Goal: Task Accomplishment & Management: Manage account settings

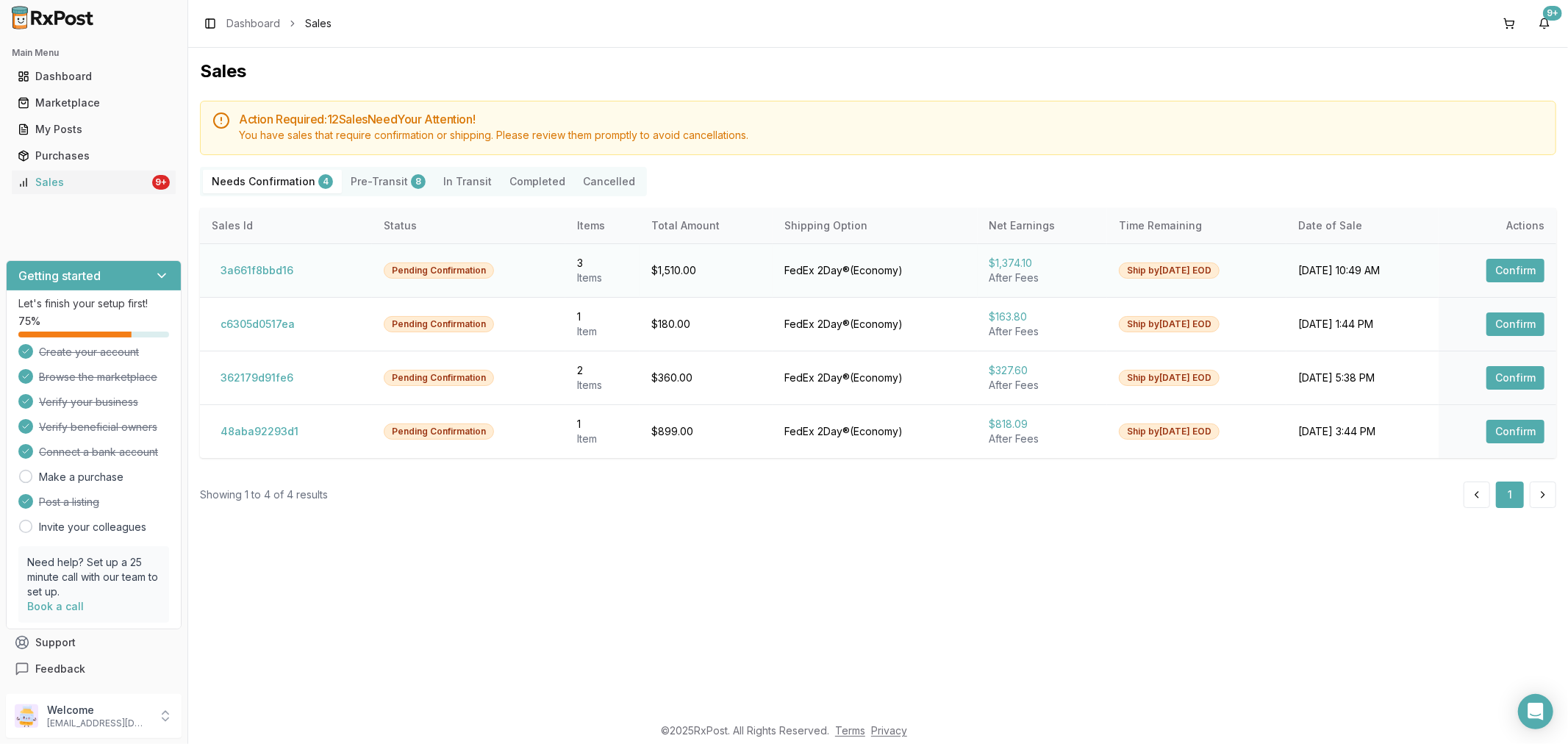
click at [1503, 267] on button "Confirm" at bounding box center [1515, 270] width 58 height 24
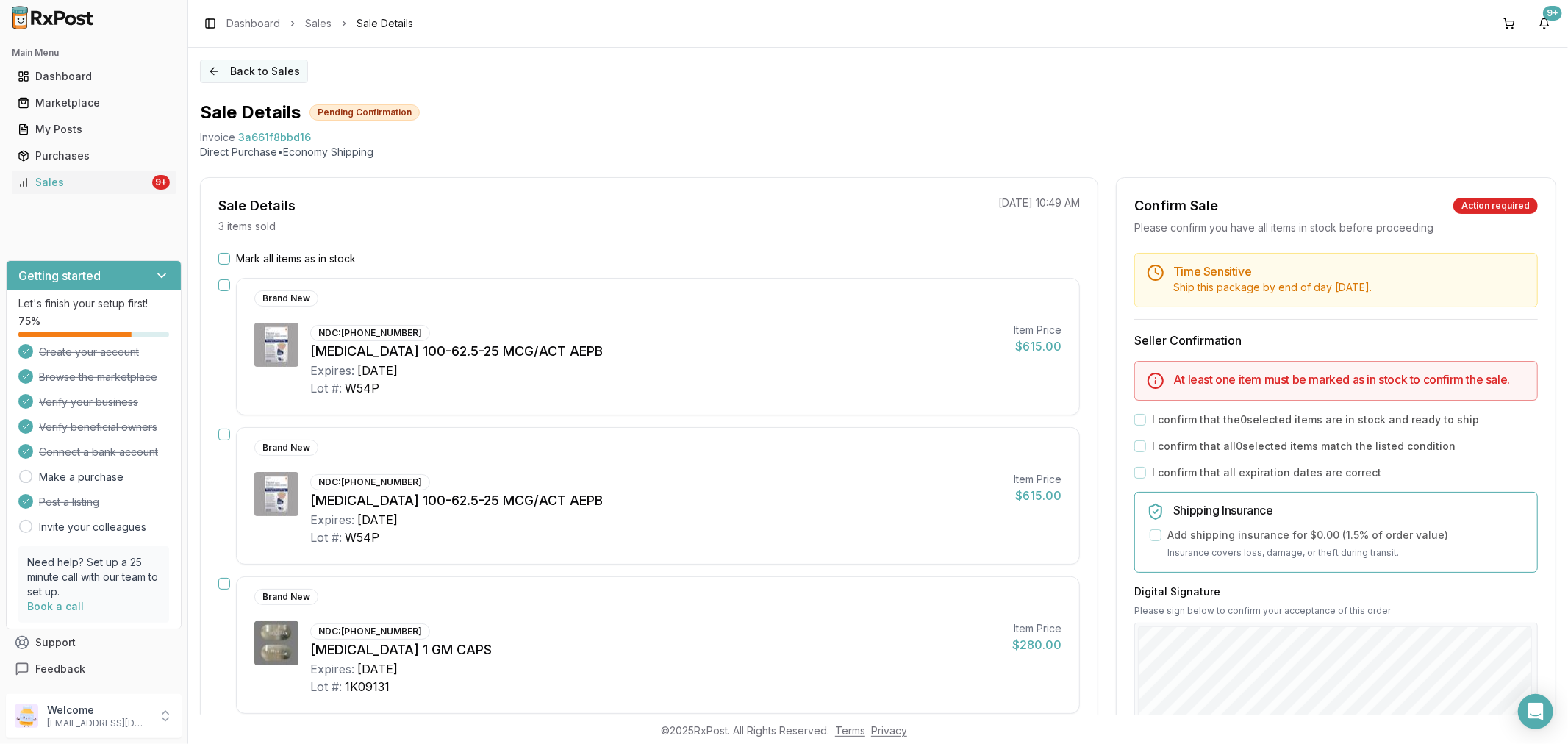
click at [216, 72] on button "Back to Sales" at bounding box center [254, 71] width 108 height 24
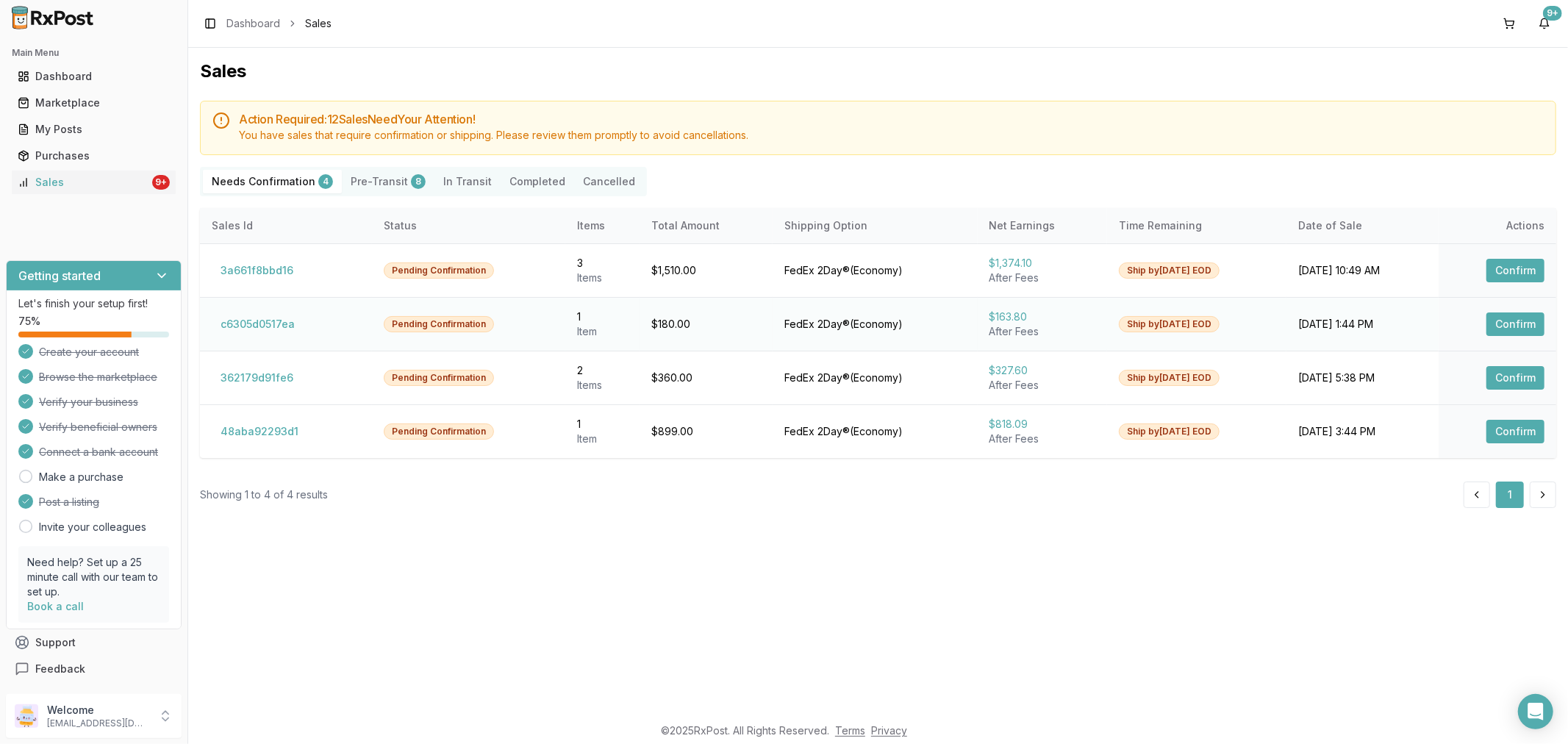
click at [1516, 317] on button "Confirm" at bounding box center [1515, 324] width 58 height 24
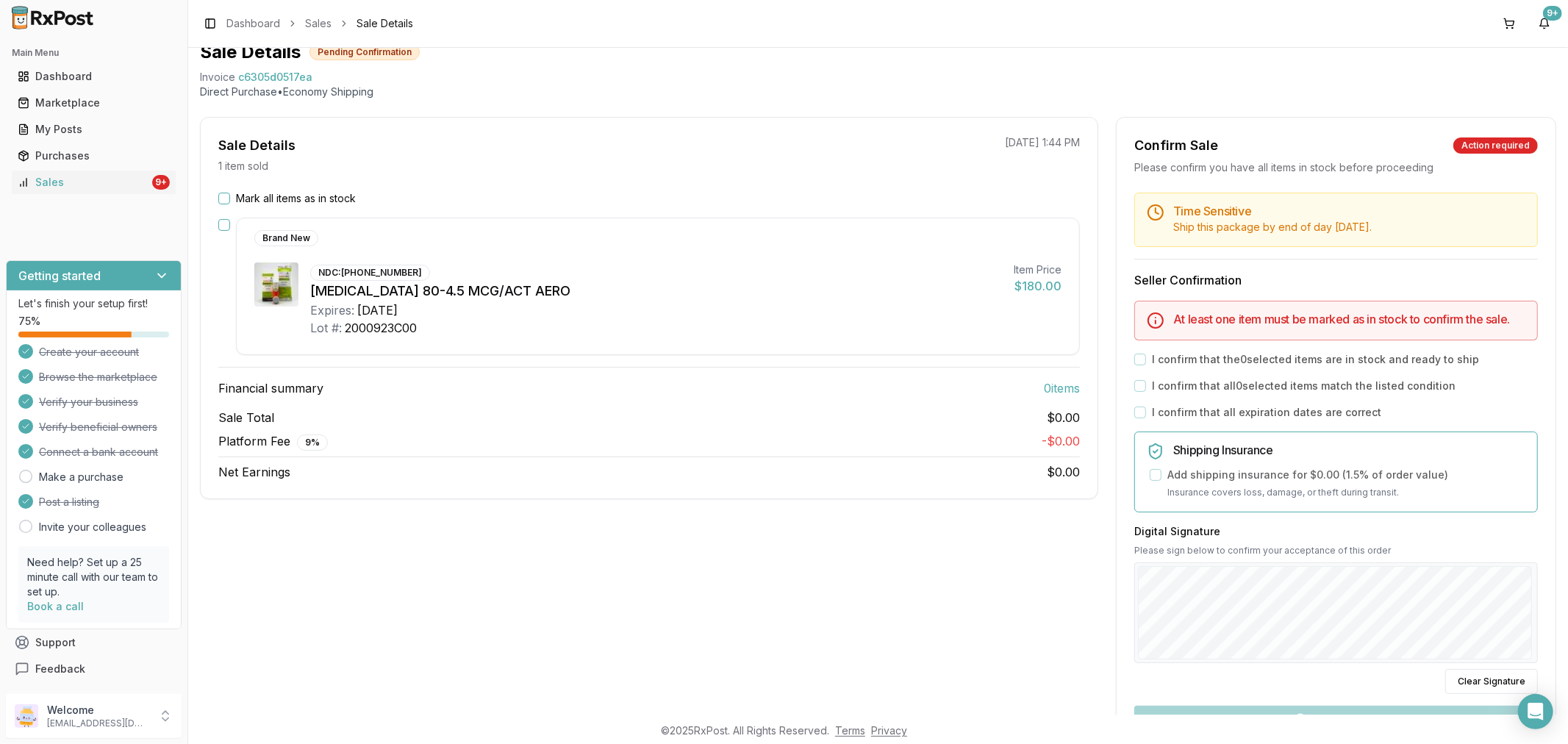
scroll to position [241, 0]
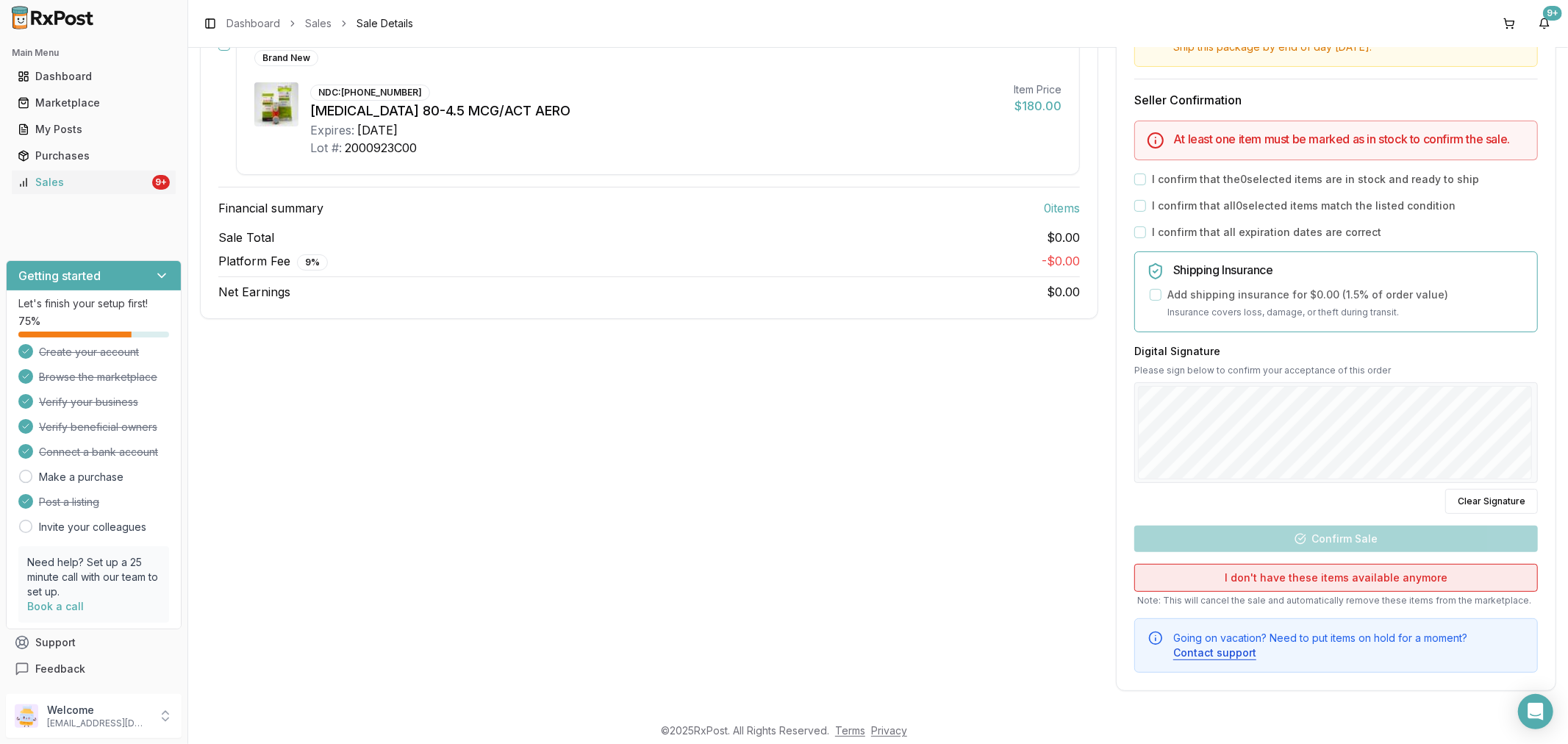
click at [1331, 573] on button "I don't have these items available anymore" at bounding box center [1336, 576] width 403 height 27
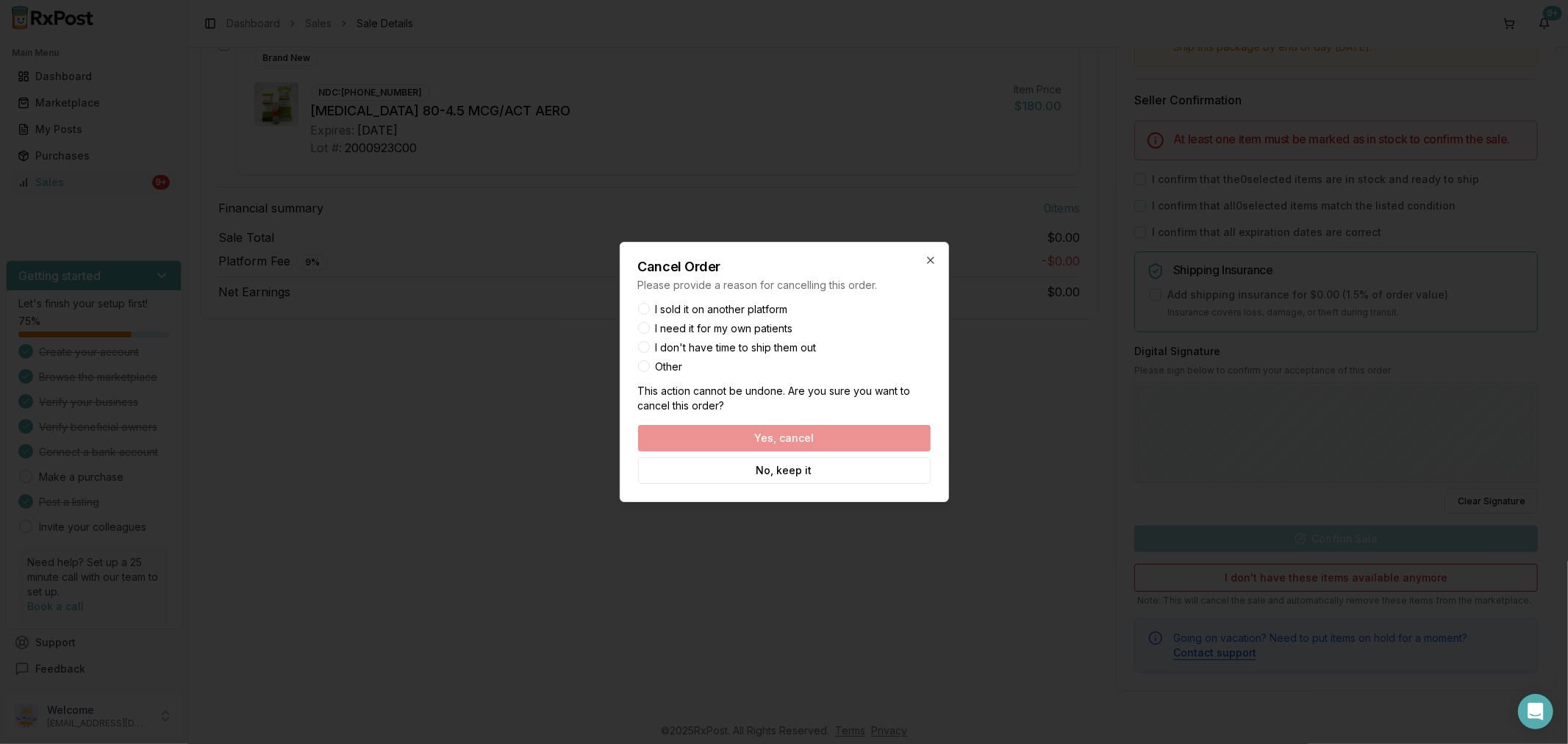
click at [644, 368] on button "Other" at bounding box center [644, 365] width 11 height 11
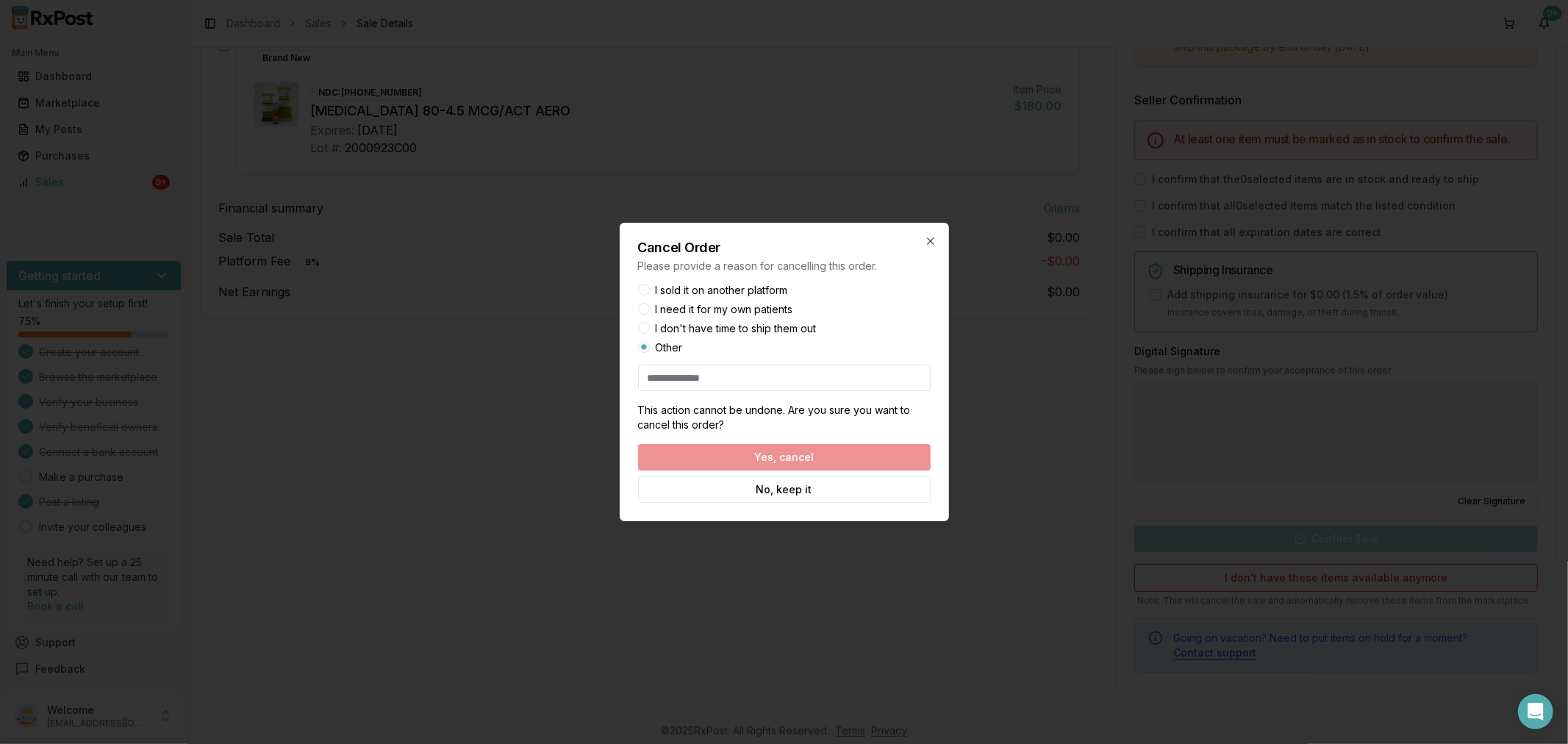
click at [825, 468] on div "Yes, cancel No, keep it" at bounding box center [784, 473] width 293 height 59
drag, startPoint x: 825, startPoint y: 468, endPoint x: 820, endPoint y: 458, distance: 11.2
click at [824, 466] on div "Yes, cancel No, keep it" at bounding box center [784, 473] width 293 height 59
click at [820, 458] on div "Yes, cancel No, keep it" at bounding box center [784, 473] width 293 height 59
click at [667, 377] on input at bounding box center [784, 378] width 293 height 27
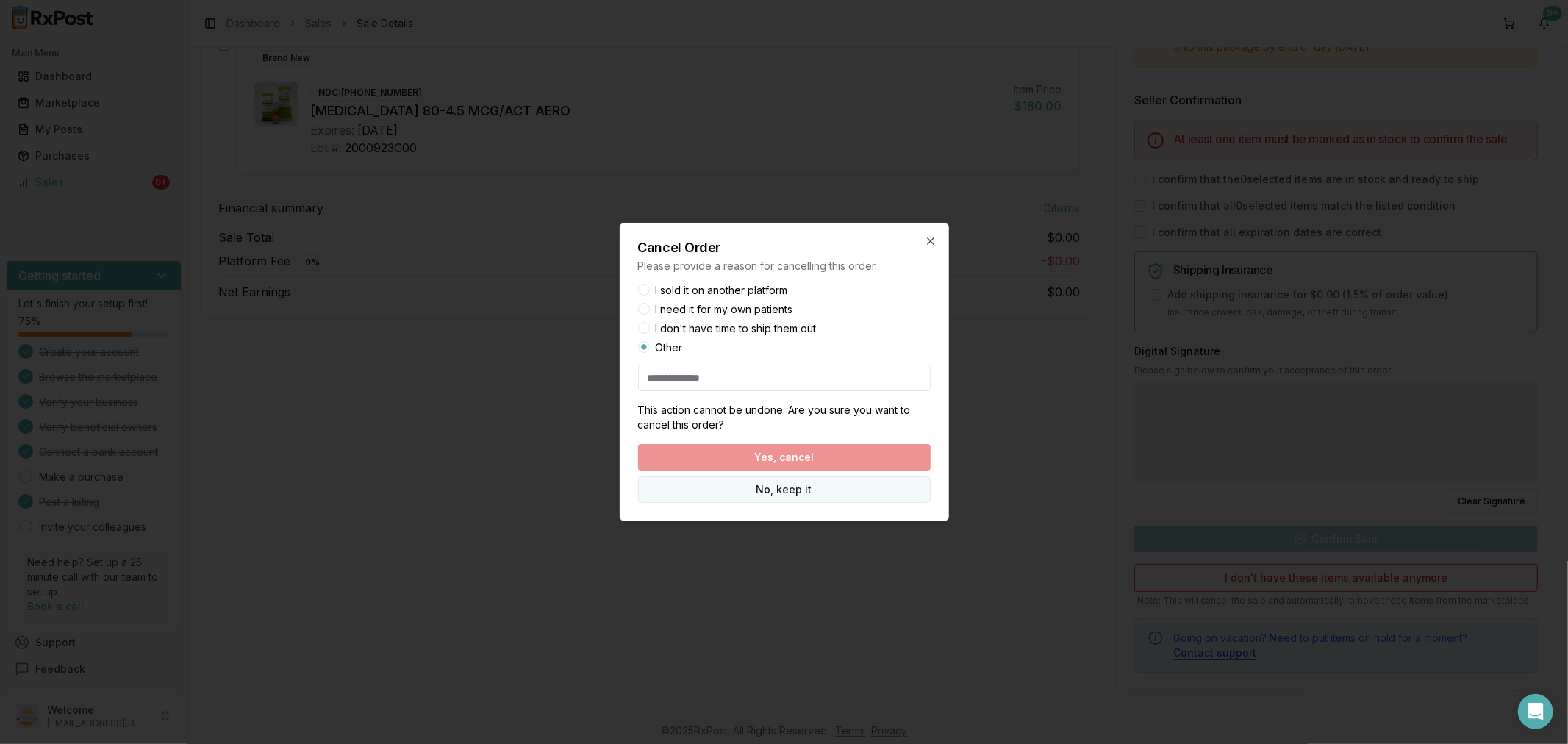
click at [791, 494] on button "No, keep it" at bounding box center [784, 489] width 293 height 27
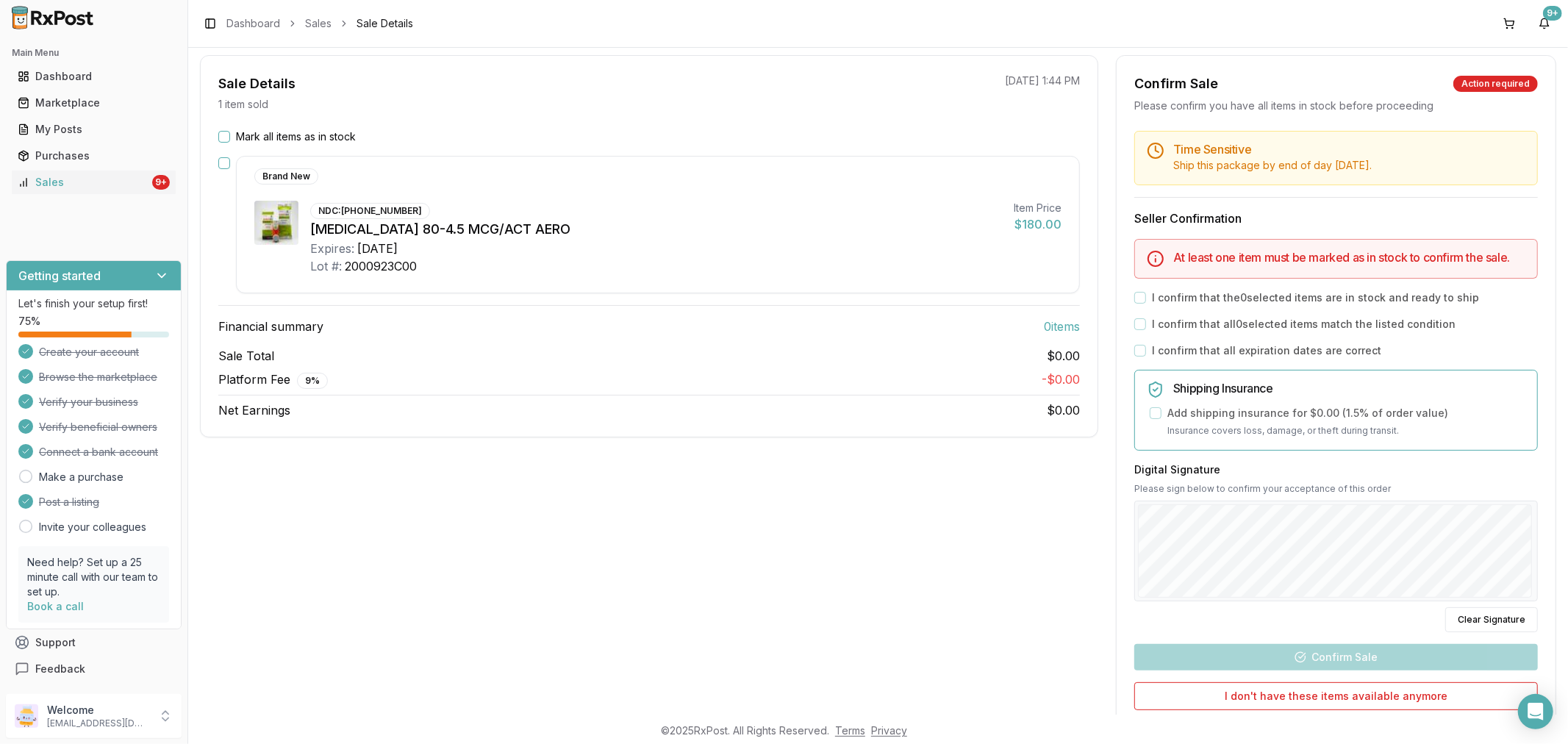
scroll to position [0, 0]
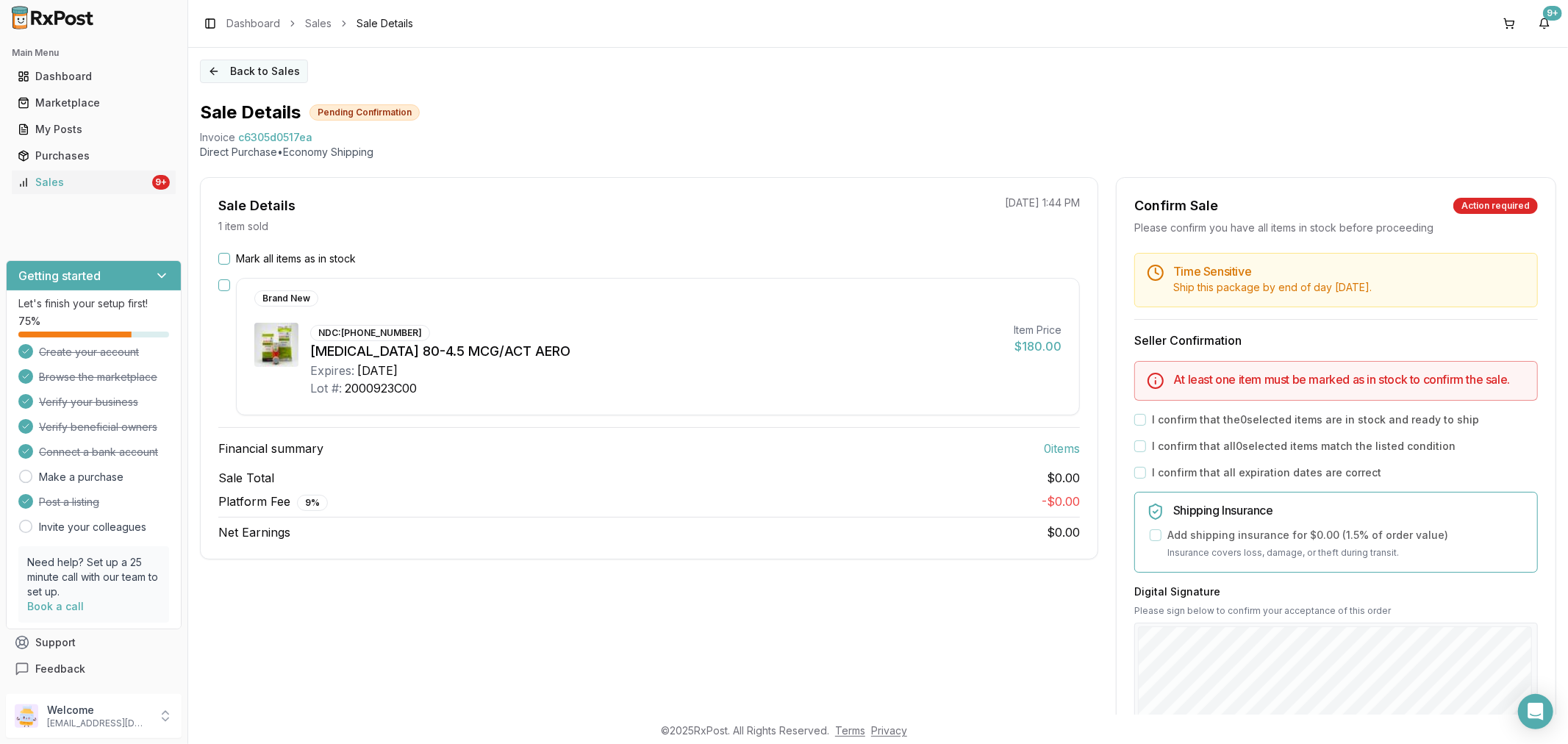
click at [208, 71] on button "Back to Sales" at bounding box center [254, 71] width 108 height 24
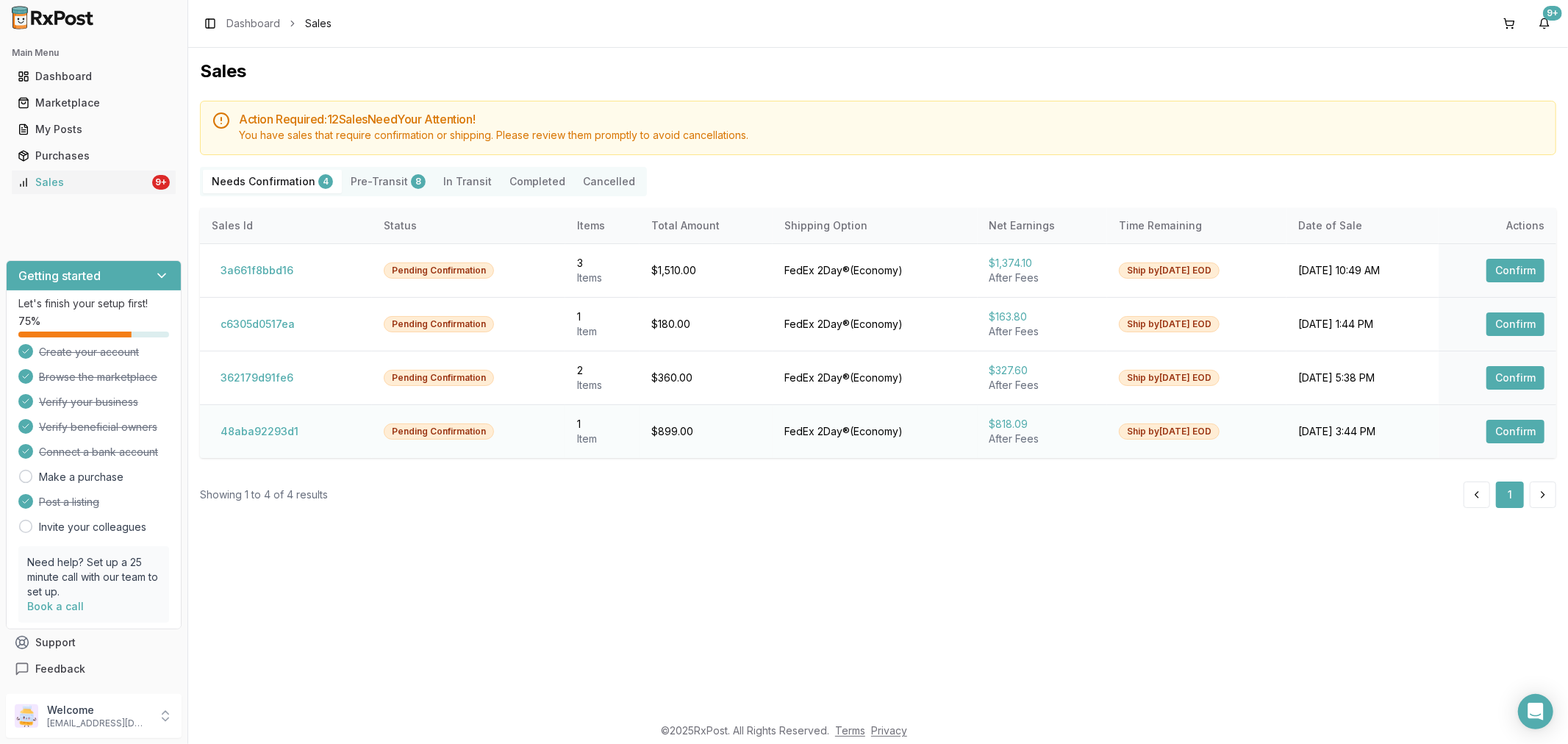
click at [1504, 434] on button "Confirm" at bounding box center [1515, 431] width 58 height 24
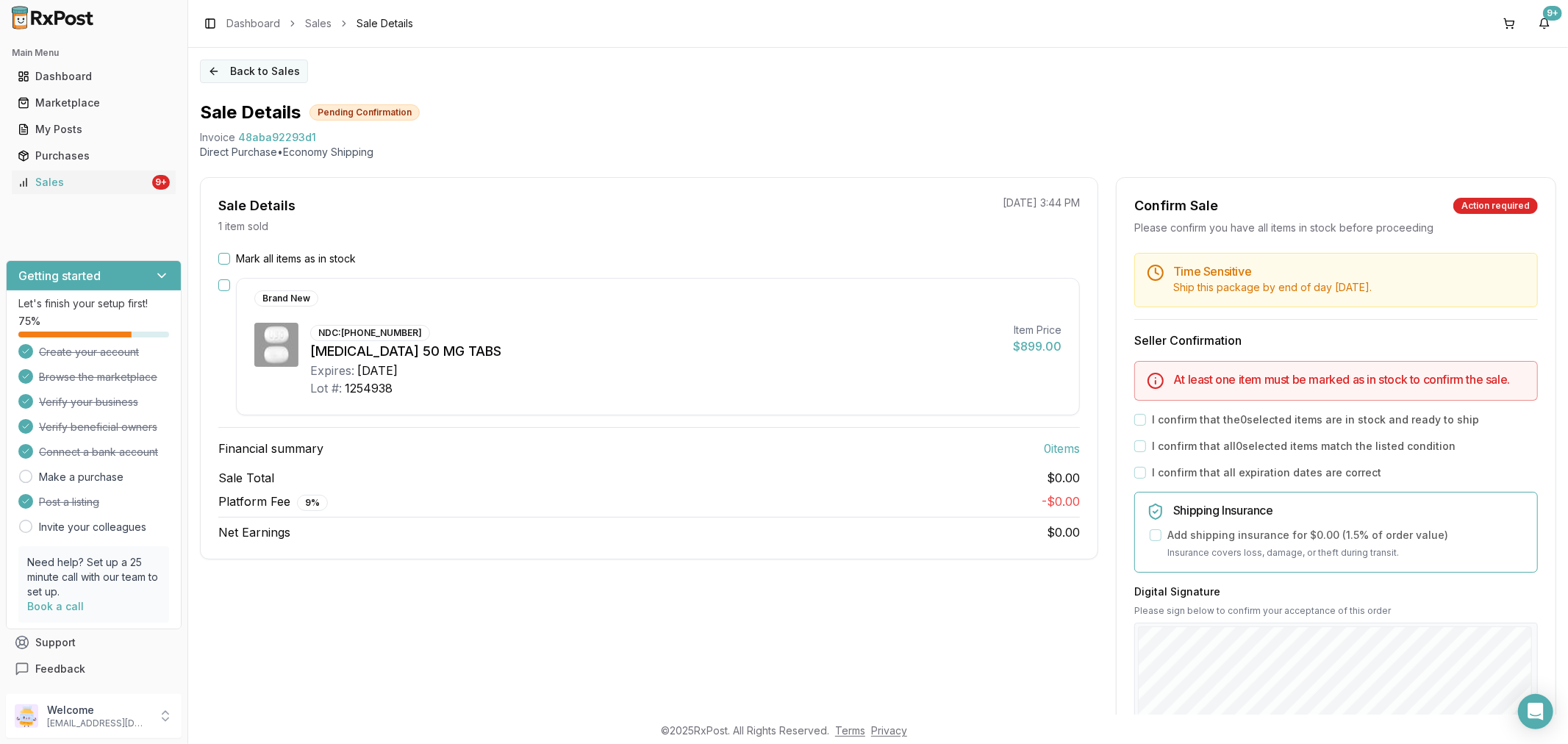
click at [211, 60] on button "Back to Sales" at bounding box center [254, 71] width 108 height 24
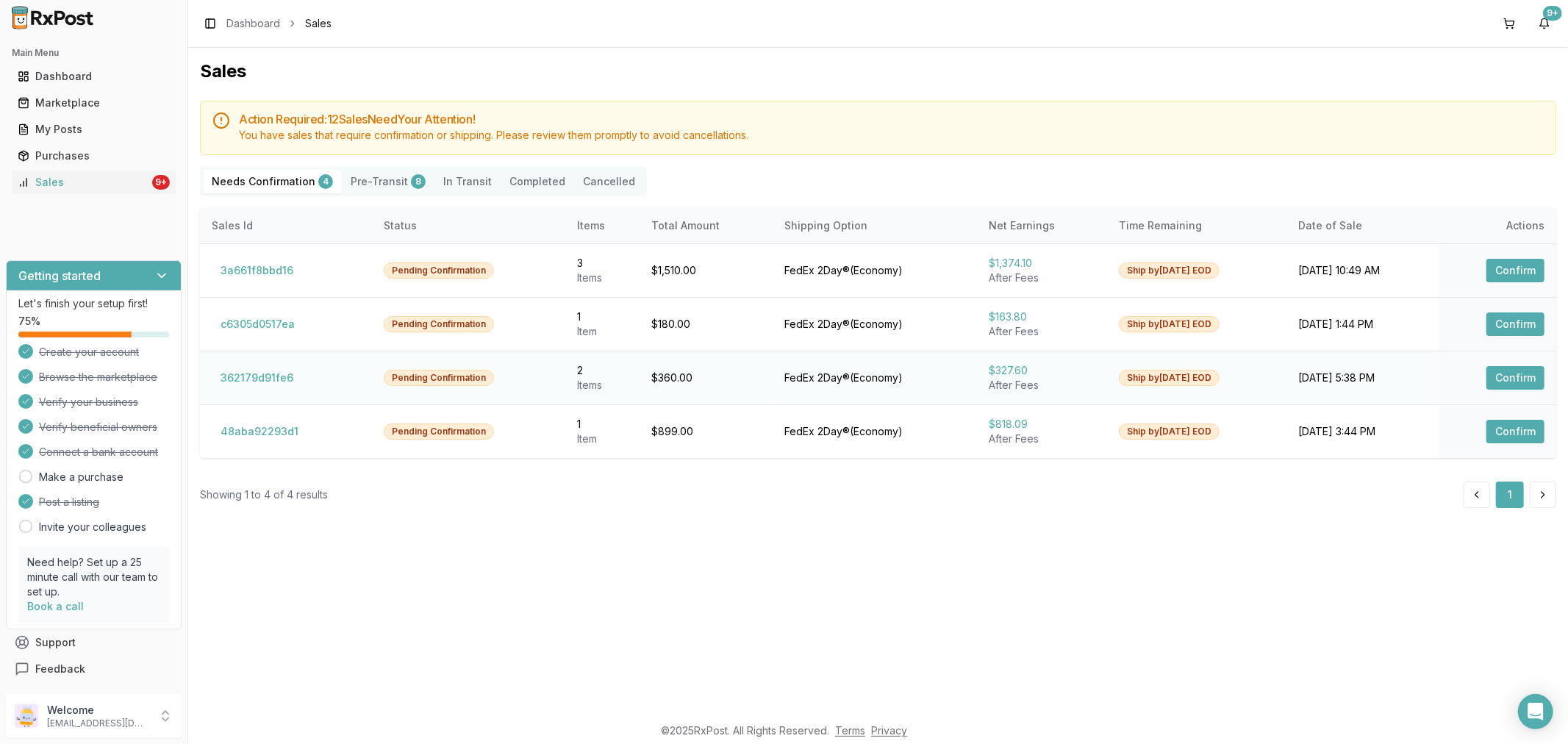
drag, startPoint x: 1509, startPoint y: 376, endPoint x: 1498, endPoint y: 353, distance: 25.5
click at [1506, 367] on button "Confirm" at bounding box center [1515, 378] width 58 height 24
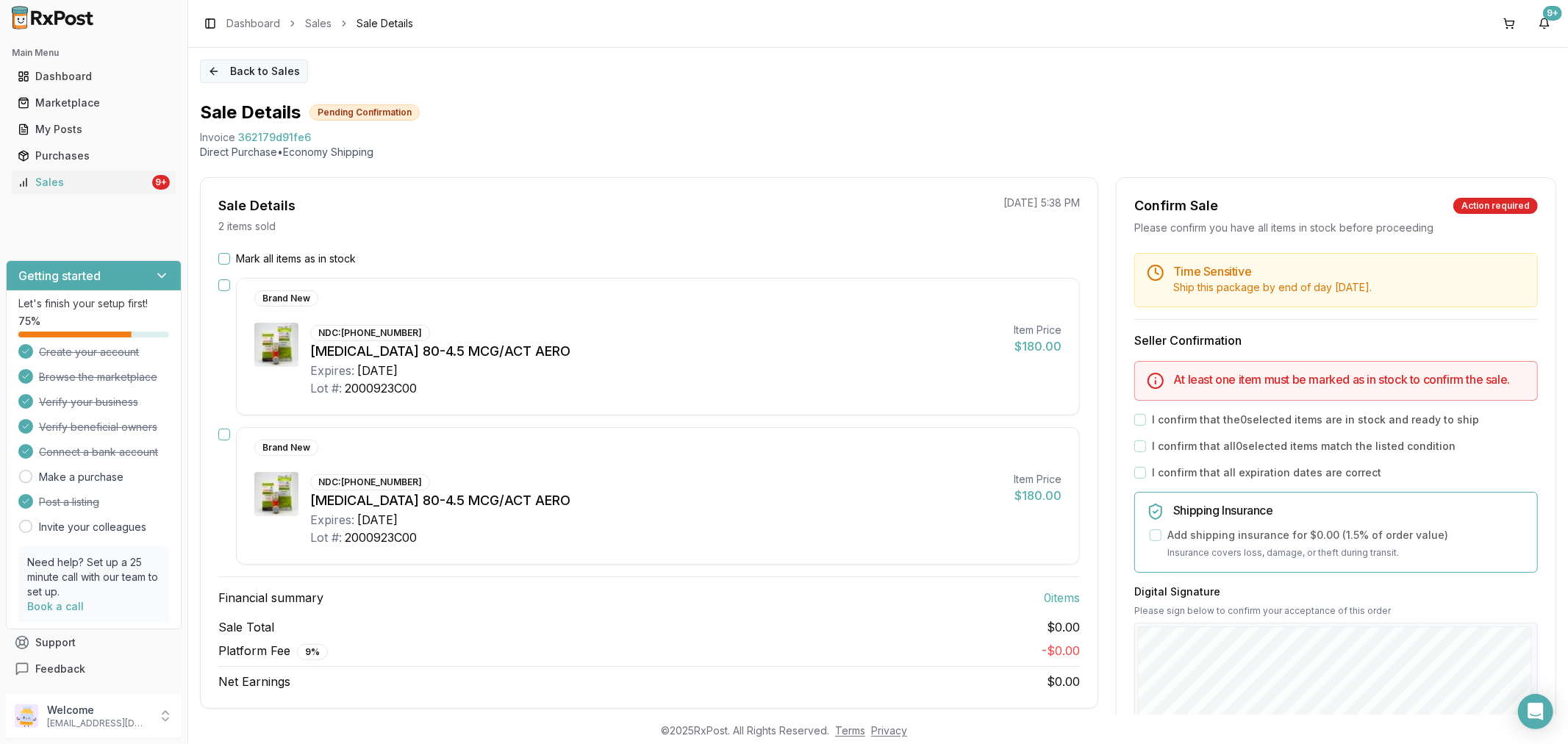
click at [219, 68] on button "Back to Sales" at bounding box center [254, 71] width 108 height 24
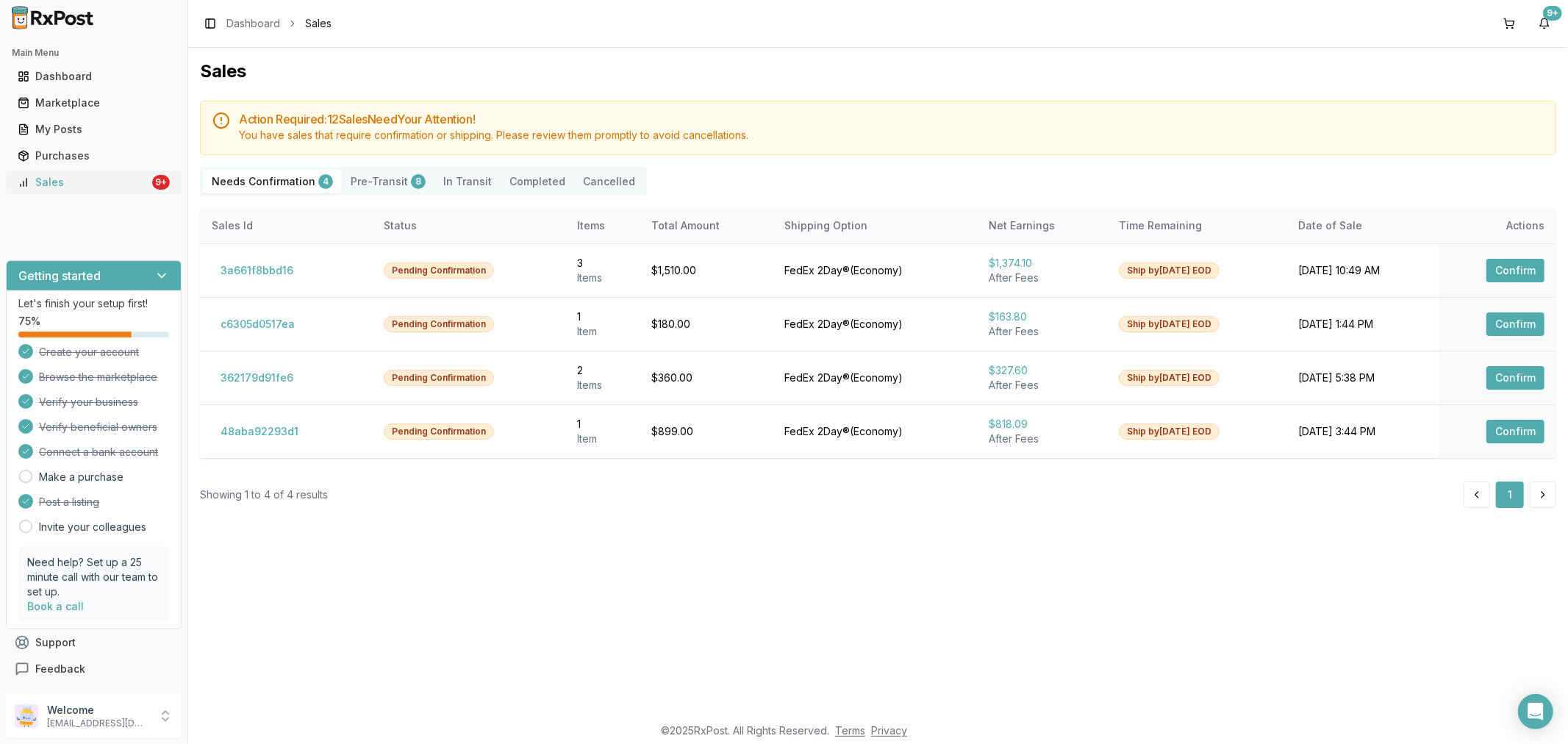
click at [109, 179] on div "Sales" at bounding box center [83, 183] width 132 height 15
click at [40, 139] on link "My Posts" at bounding box center [93, 130] width 164 height 27
